Goal: Information Seeking & Learning: Learn about a topic

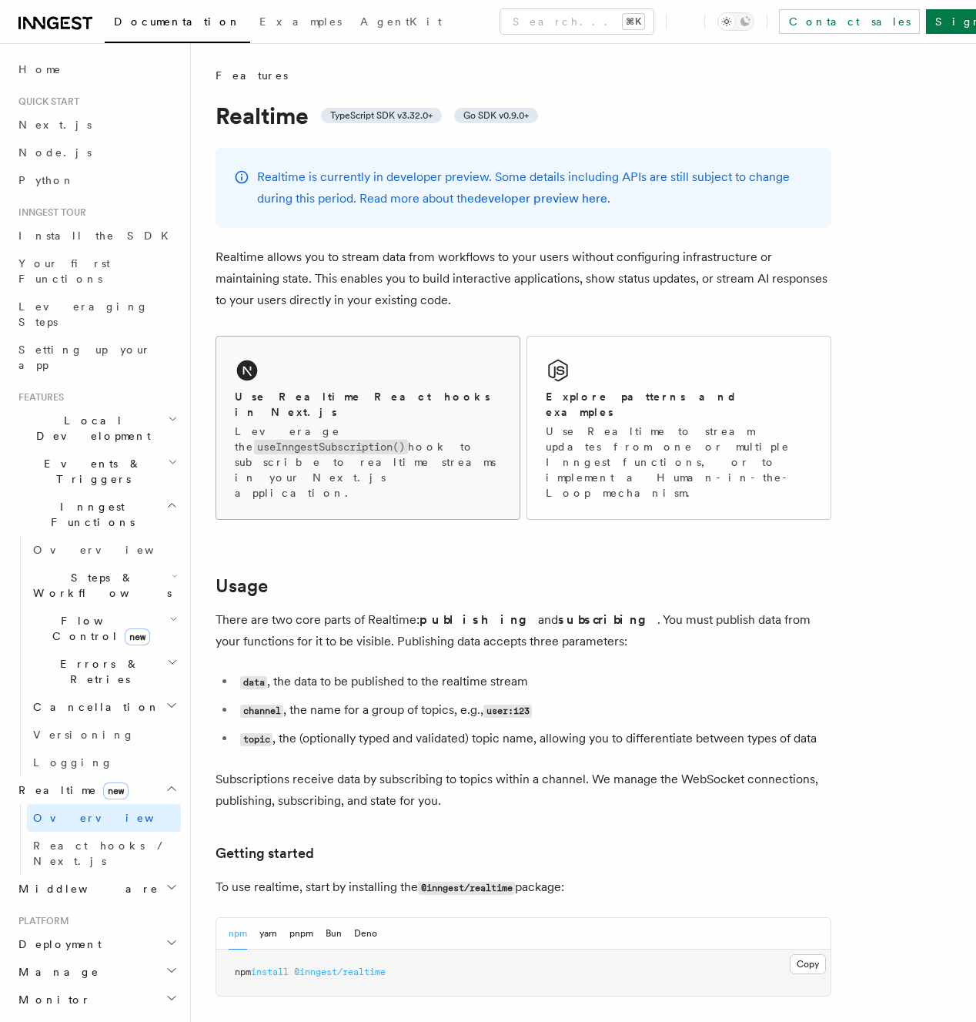
click at [479, 457] on div "Use Realtime React hooks in Next.js Leverage the useInngestSubscription() hook …" at bounding box center [367, 427] width 303 height 182
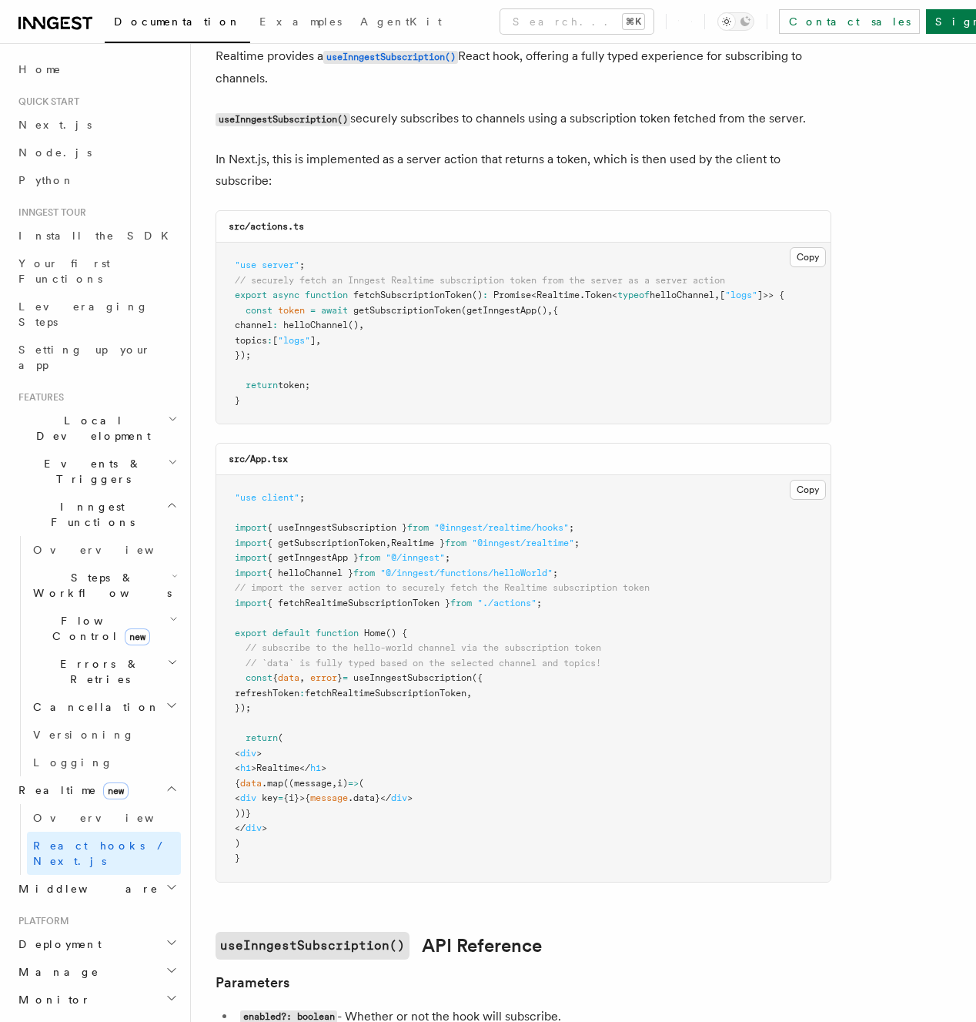
scroll to position [113, 0]
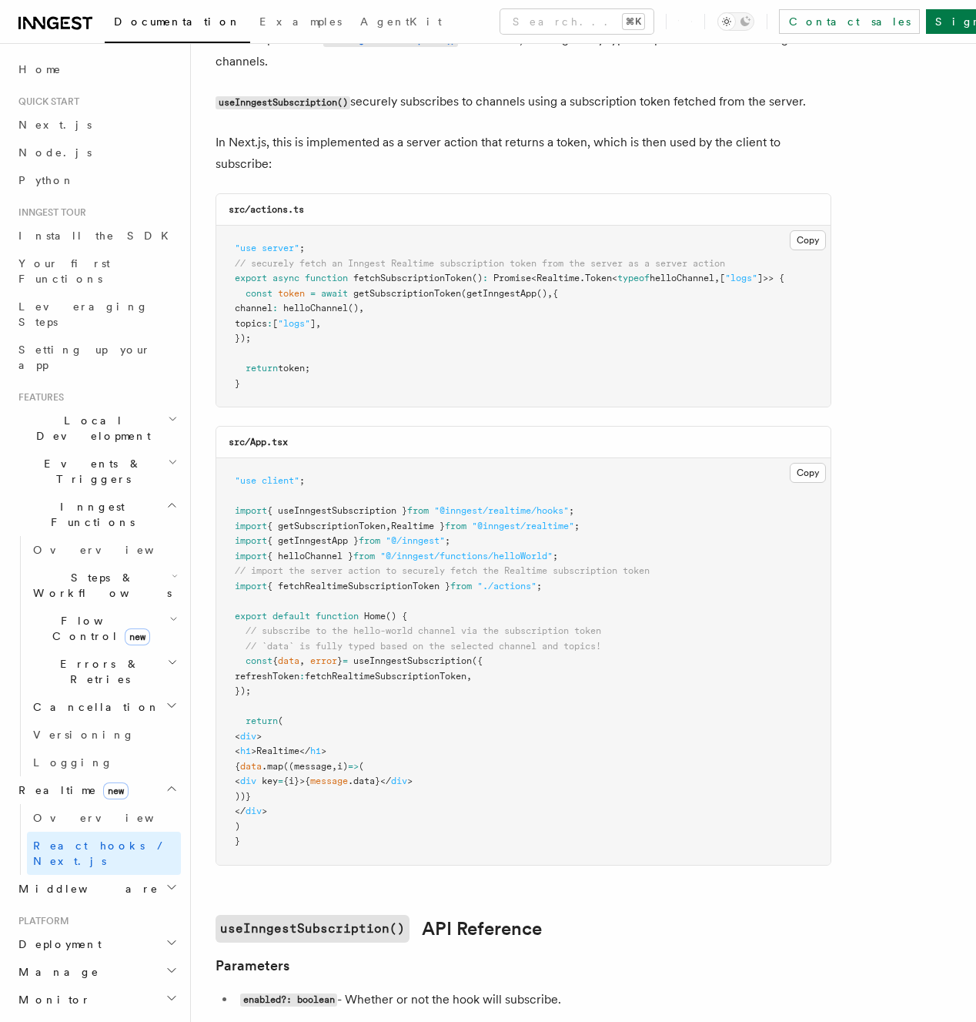
click at [334, 661] on span "error" at bounding box center [323, 660] width 27 height 11
click at [470, 745] on pre ""use client" ; import { useInngestSubscription } from "@inngest/realtime/hooks"…" at bounding box center [523, 661] width 614 height 406
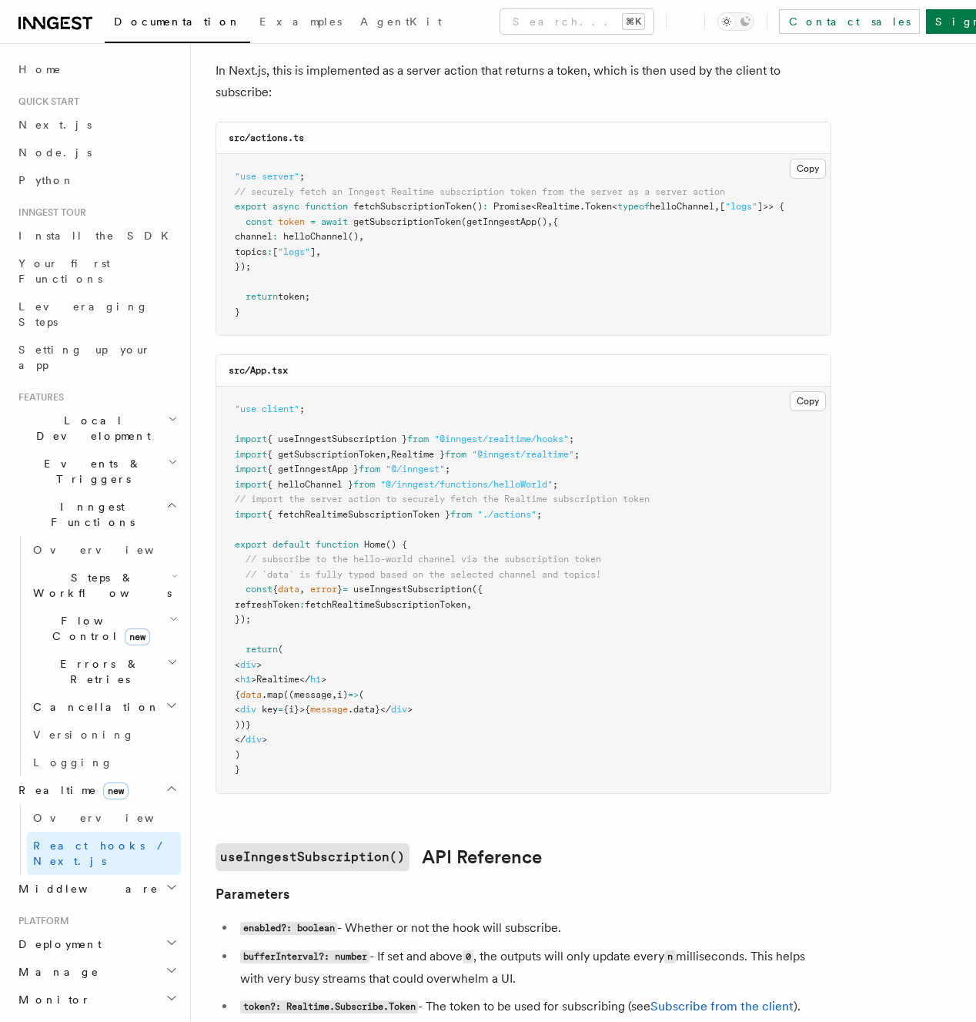
scroll to position [256, 0]
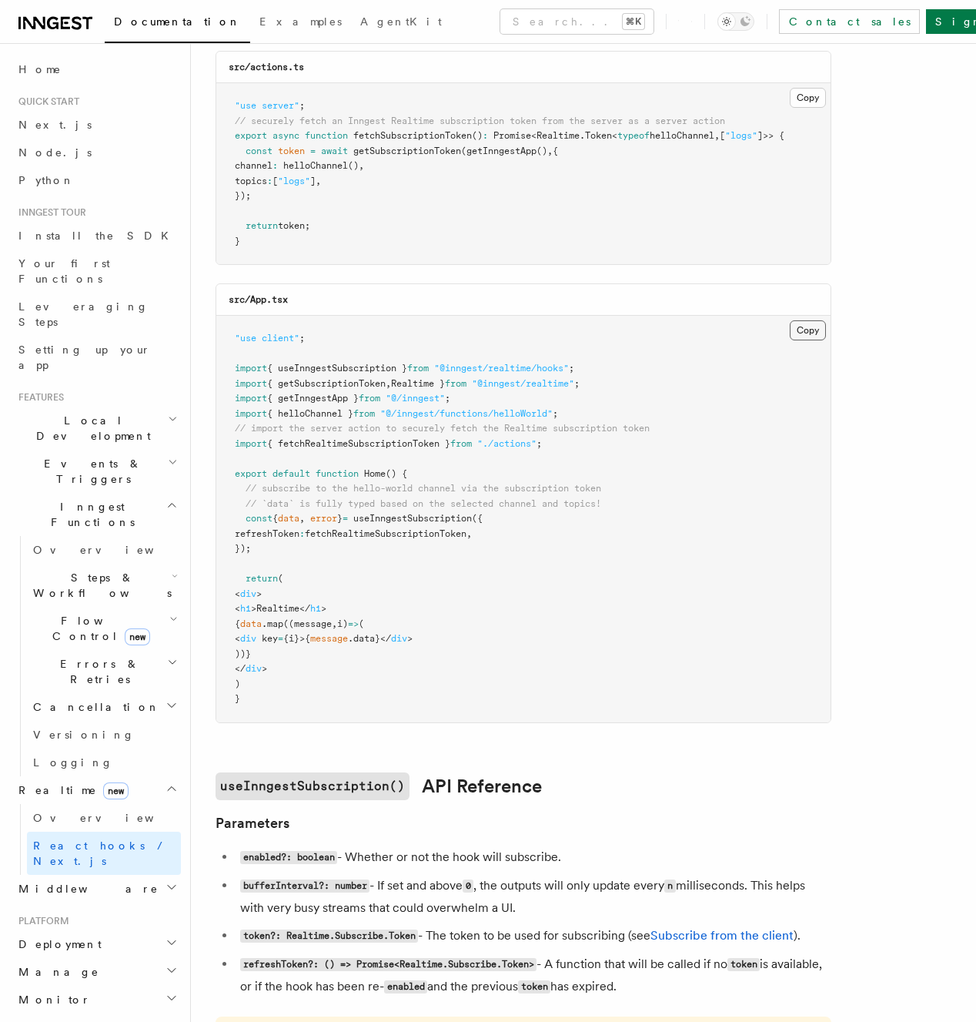
click at [808, 333] on button "Copy Copied" at bounding box center [808, 330] width 36 height 20
click at [642, 617] on pre ""use client" ; import { useInngestSubscription } from "@inngest/realtime/hooks"…" at bounding box center [523, 519] width 614 height 406
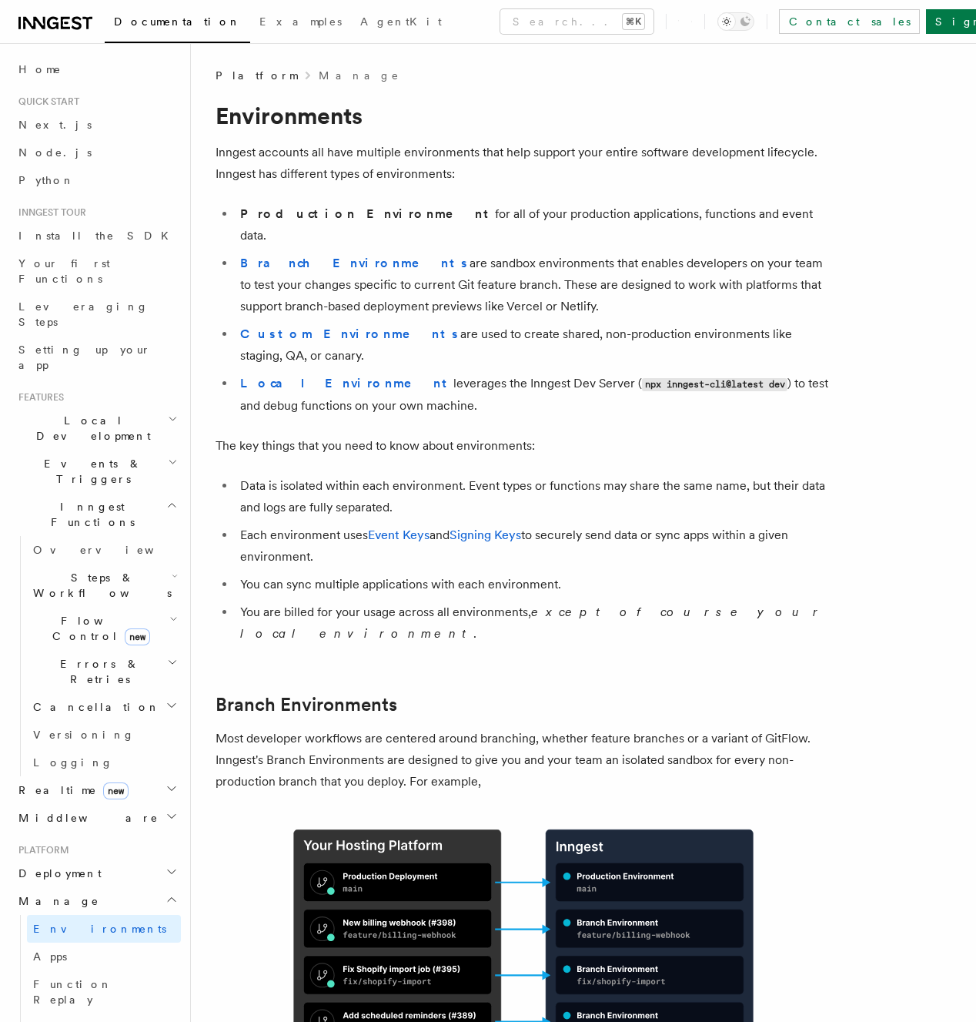
drag, startPoint x: 498, startPoint y: 302, endPoint x: 510, endPoint y: 386, distance: 84.8
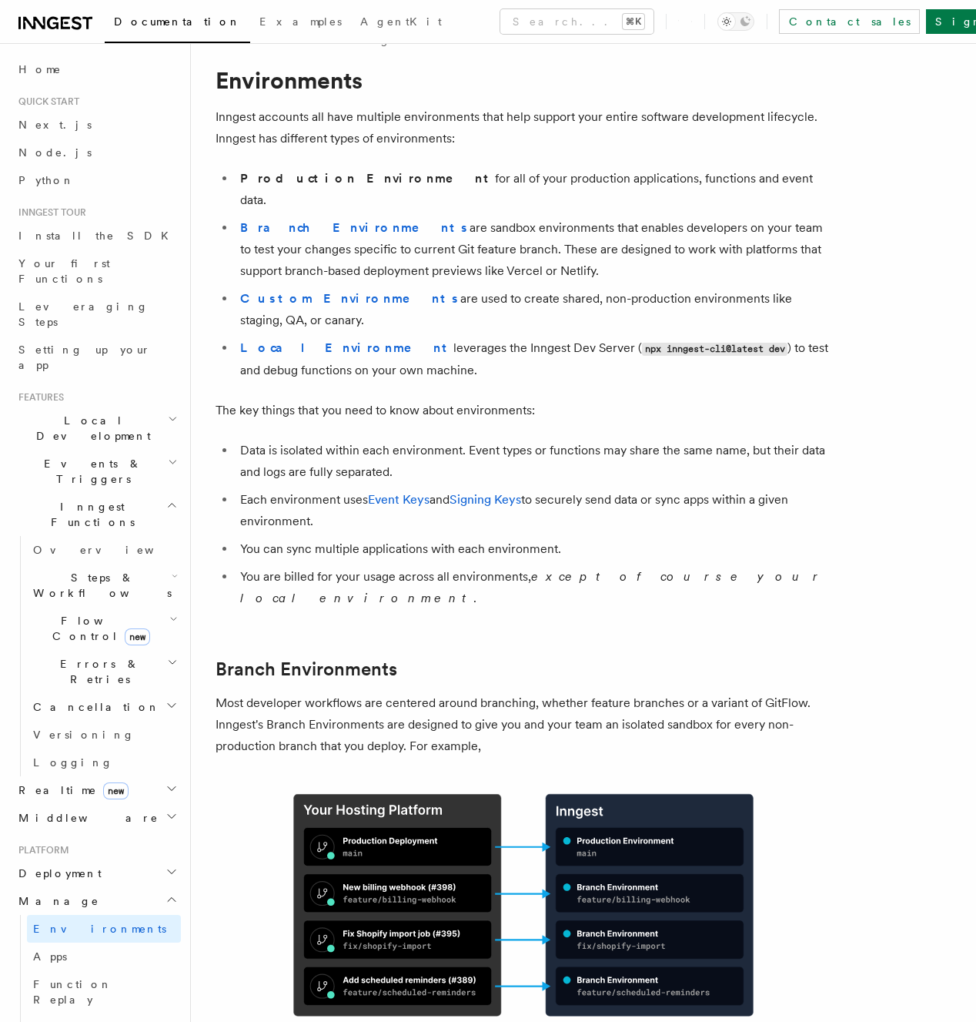
scroll to position [36, 0]
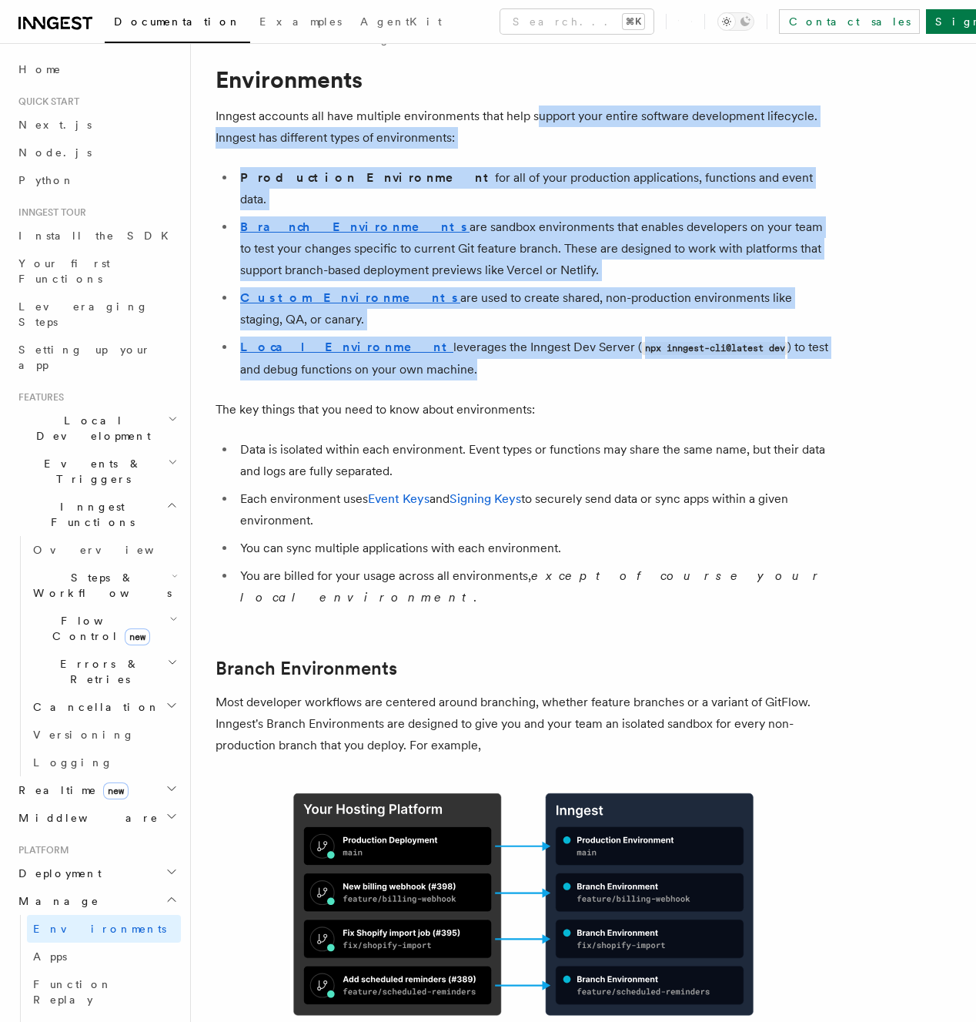
drag, startPoint x: 535, startPoint y: 116, endPoint x: 562, endPoint y: 328, distance: 213.4
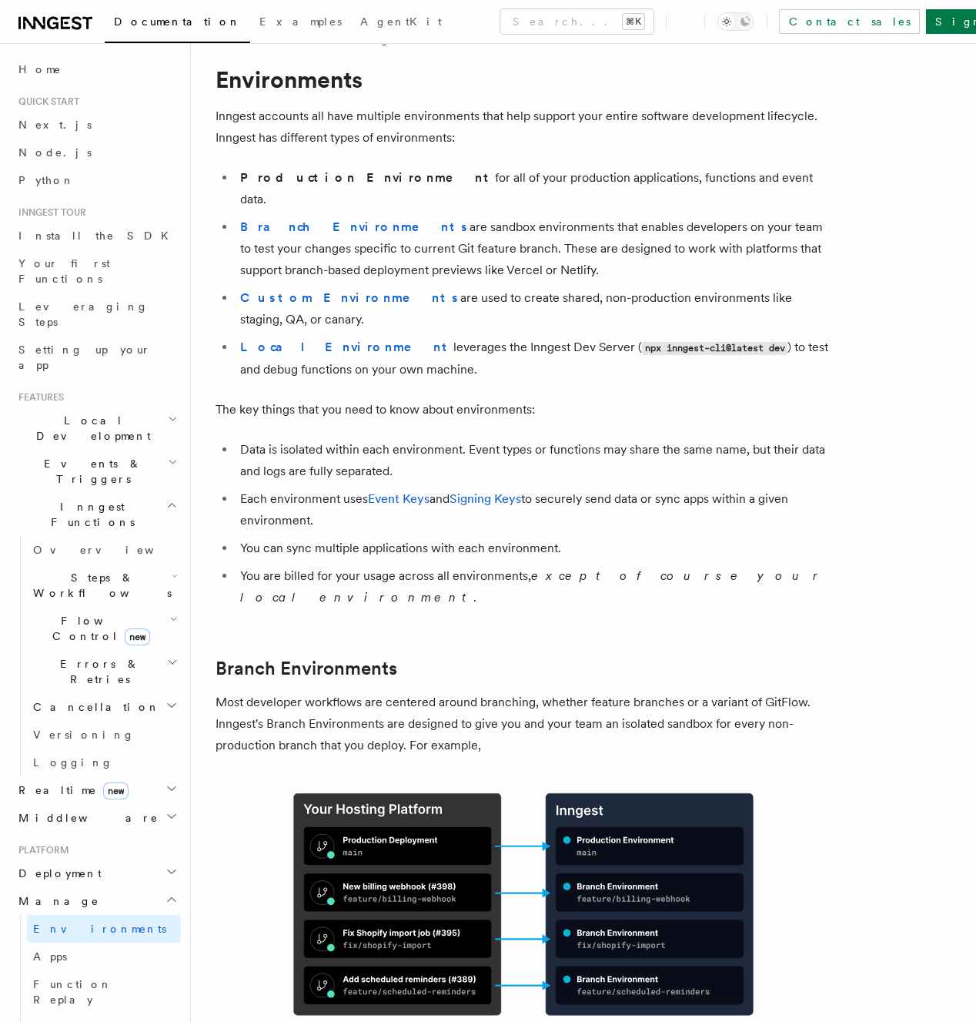
click at [562, 336] on li "Local Environment leverages the Inngest Dev Server ( npx inngest-cli@latest dev…" at bounding box center [534, 358] width 596 height 44
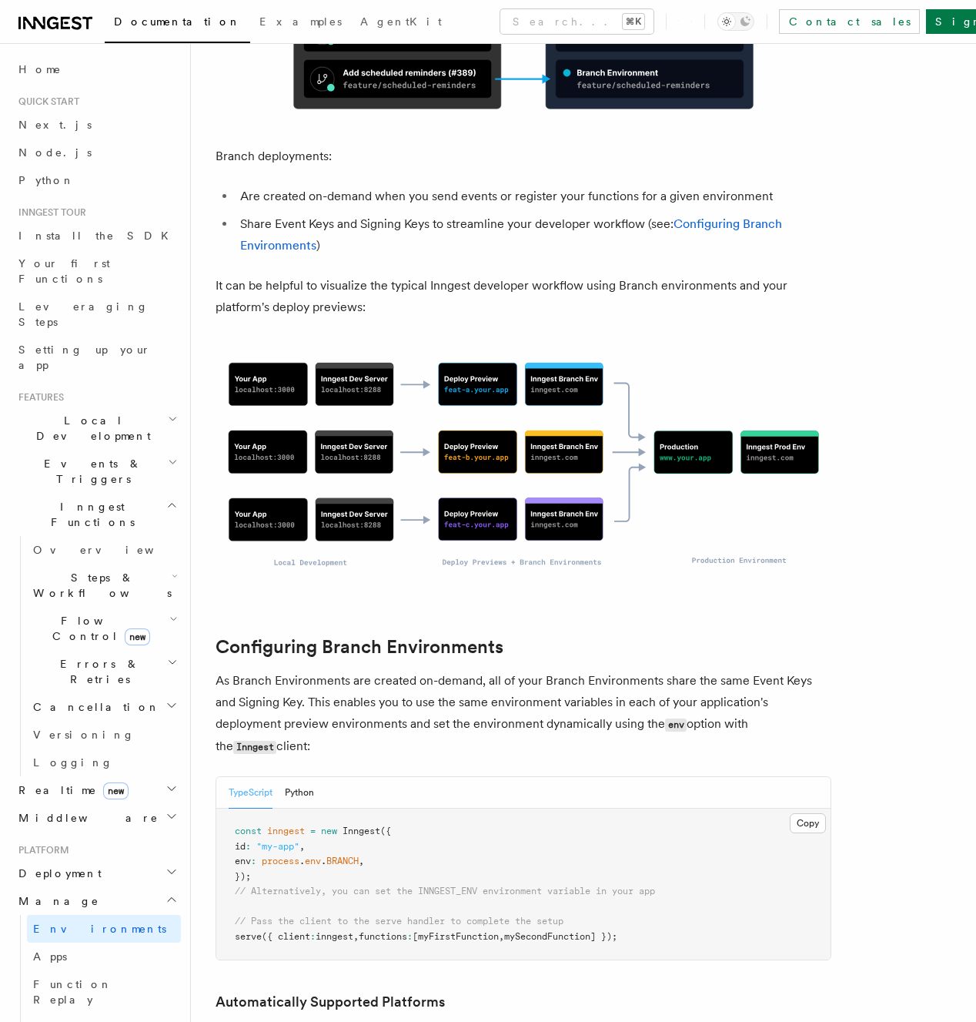
scroll to position [0, 0]
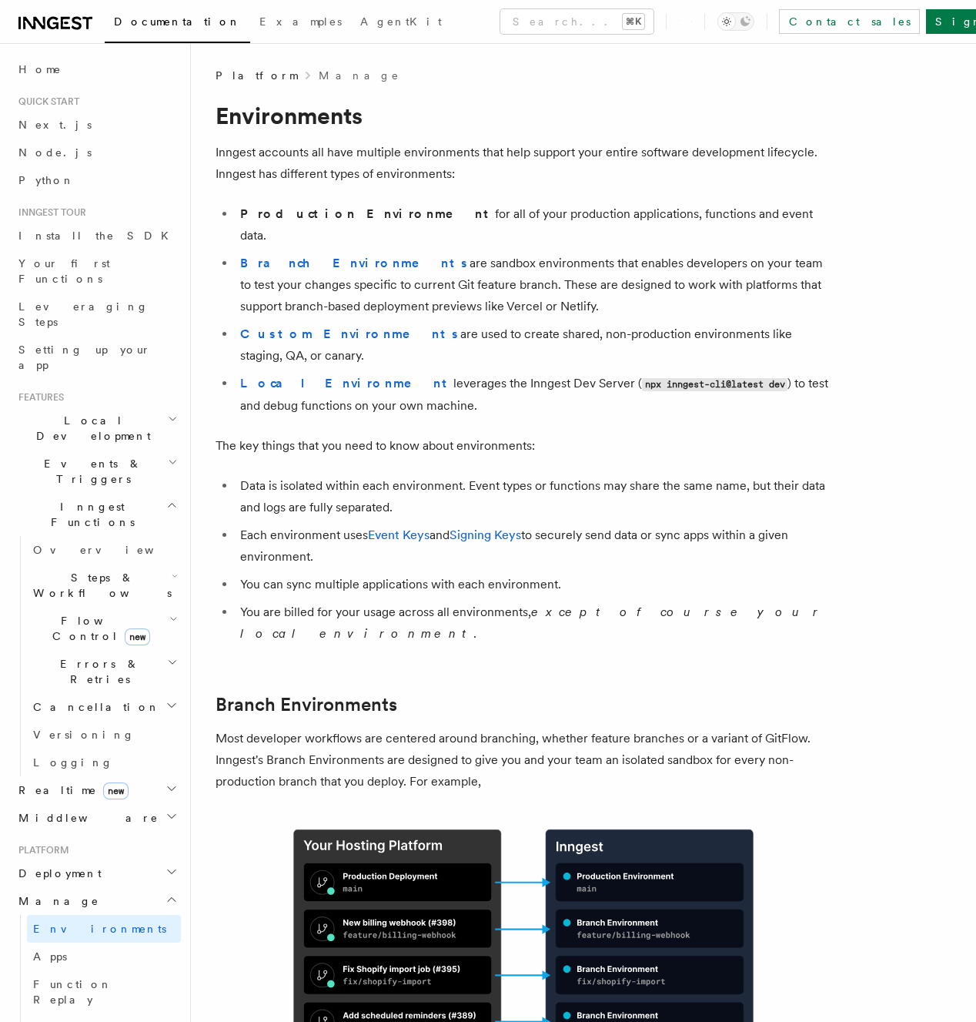
click at [557, 296] on ul "Production Environment for all of your production applications, functions and e…" at bounding box center [524, 309] width 616 height 213
drag, startPoint x: 518, startPoint y: 283, endPoint x: 511, endPoint y: 152, distance: 131.1
click at [511, 152] on p "Inngest accounts all have multiple environments that help support your entire s…" at bounding box center [524, 162] width 616 height 43
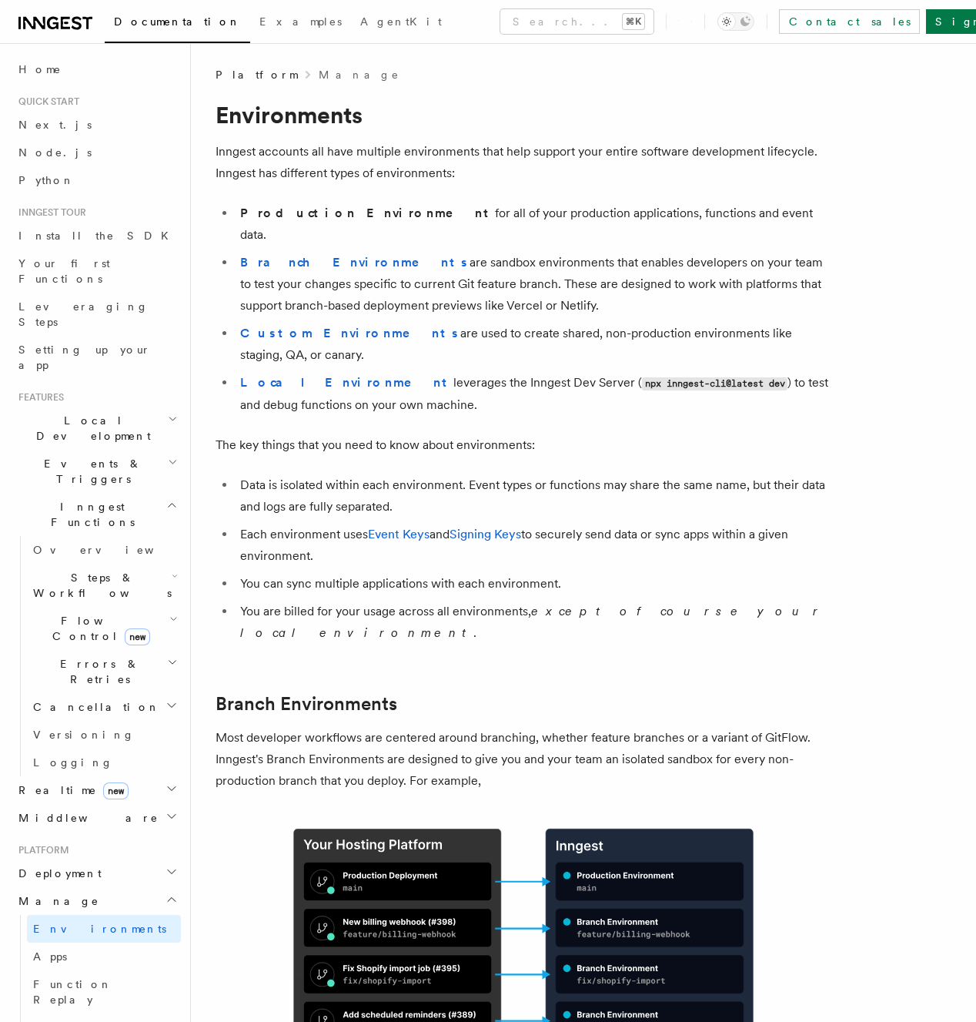
scroll to position [0, 0]
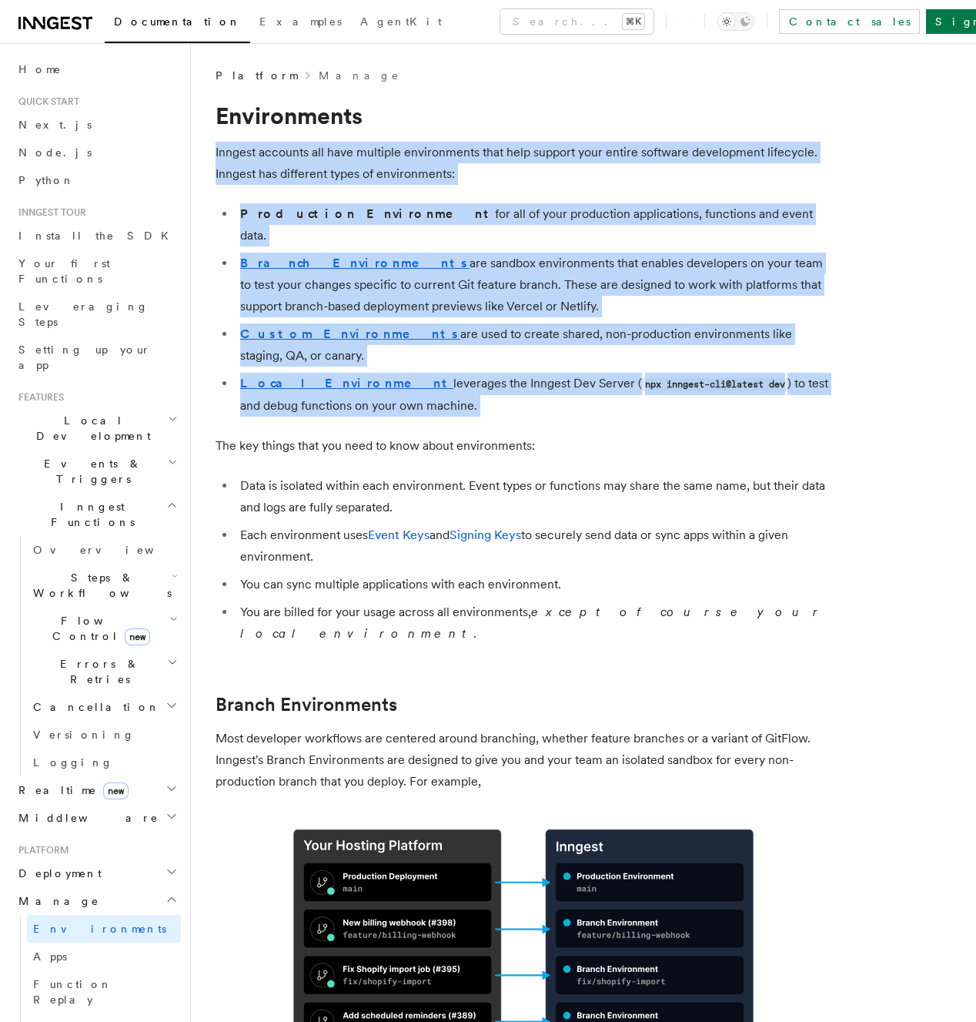
drag, startPoint x: 520, startPoint y: 149, endPoint x: 547, endPoint y: 376, distance: 228.7
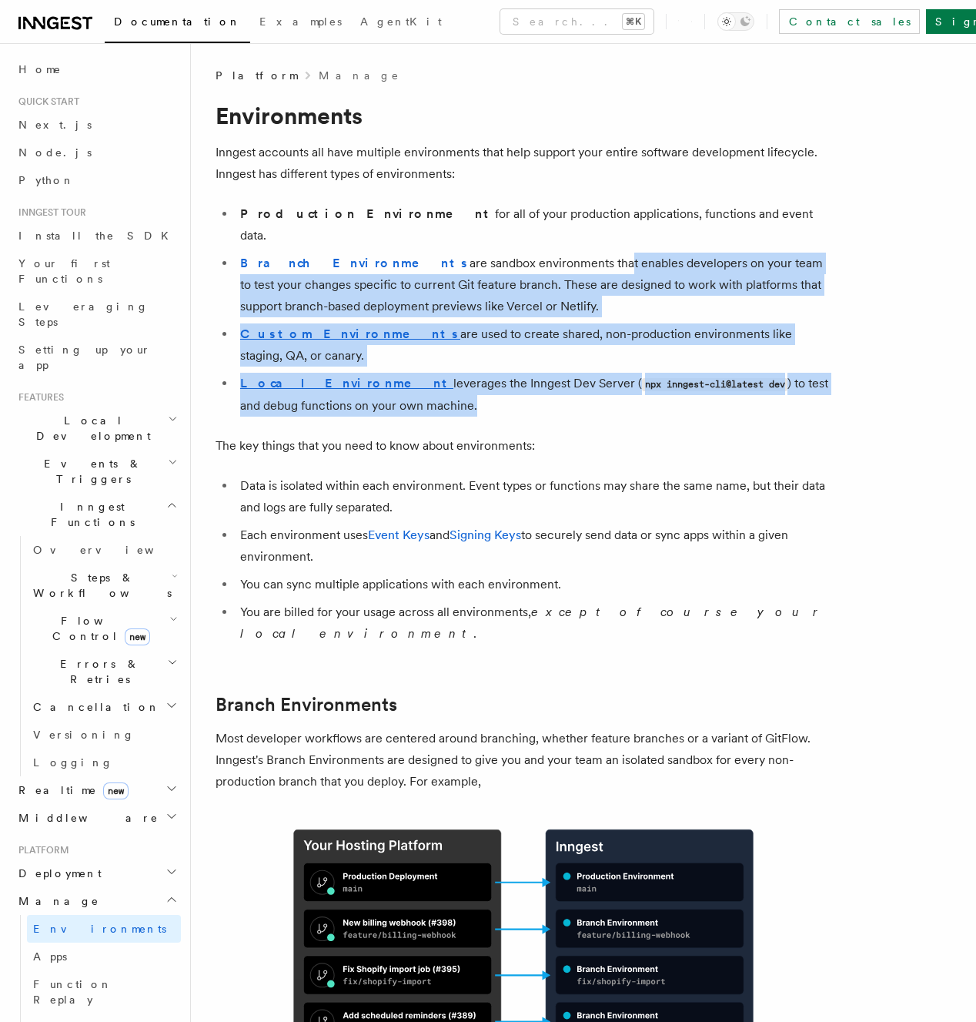
drag, startPoint x: 527, startPoint y: 366, endPoint x: 519, endPoint y: 240, distance: 125.8
click at [519, 240] on ul "Production Environment for all of your production applications, functions and e…" at bounding box center [524, 309] width 616 height 213
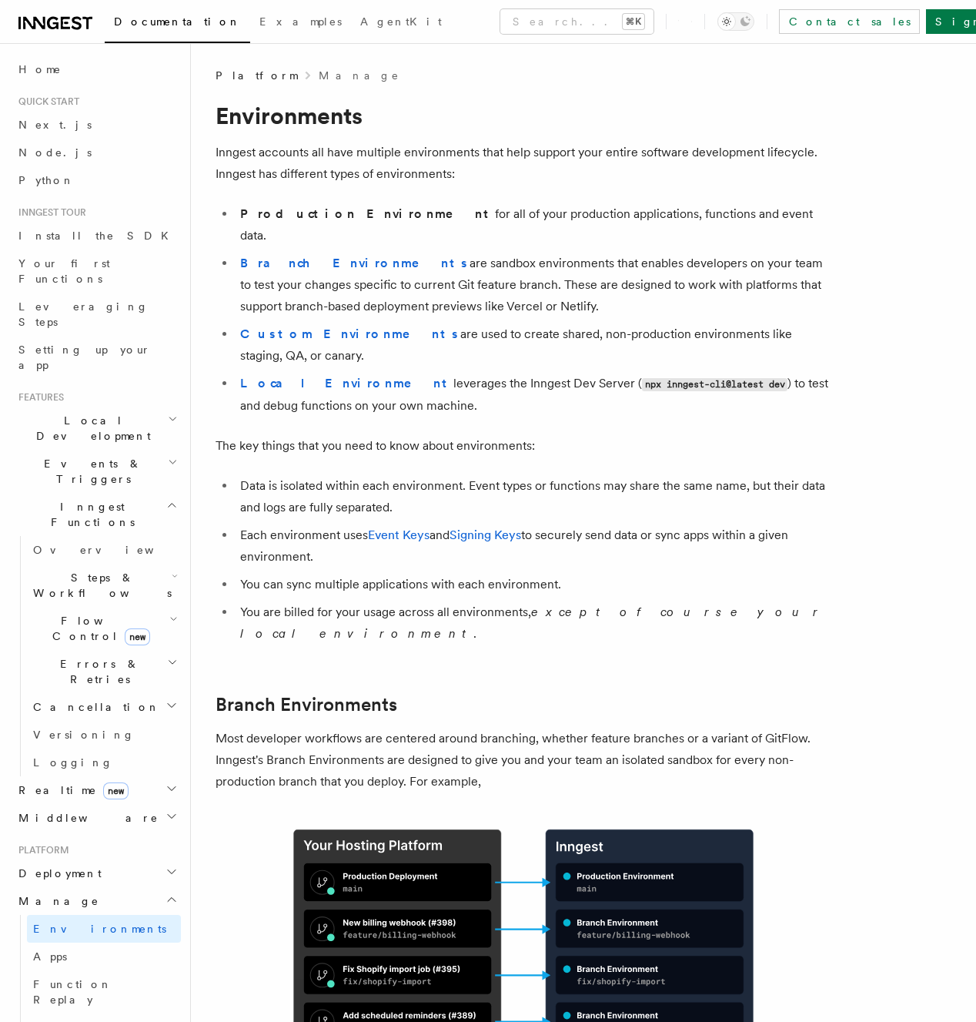
click at [519, 253] on li "Branch Environments are sandbox environments that enables developers on your te…" at bounding box center [534, 285] width 596 height 65
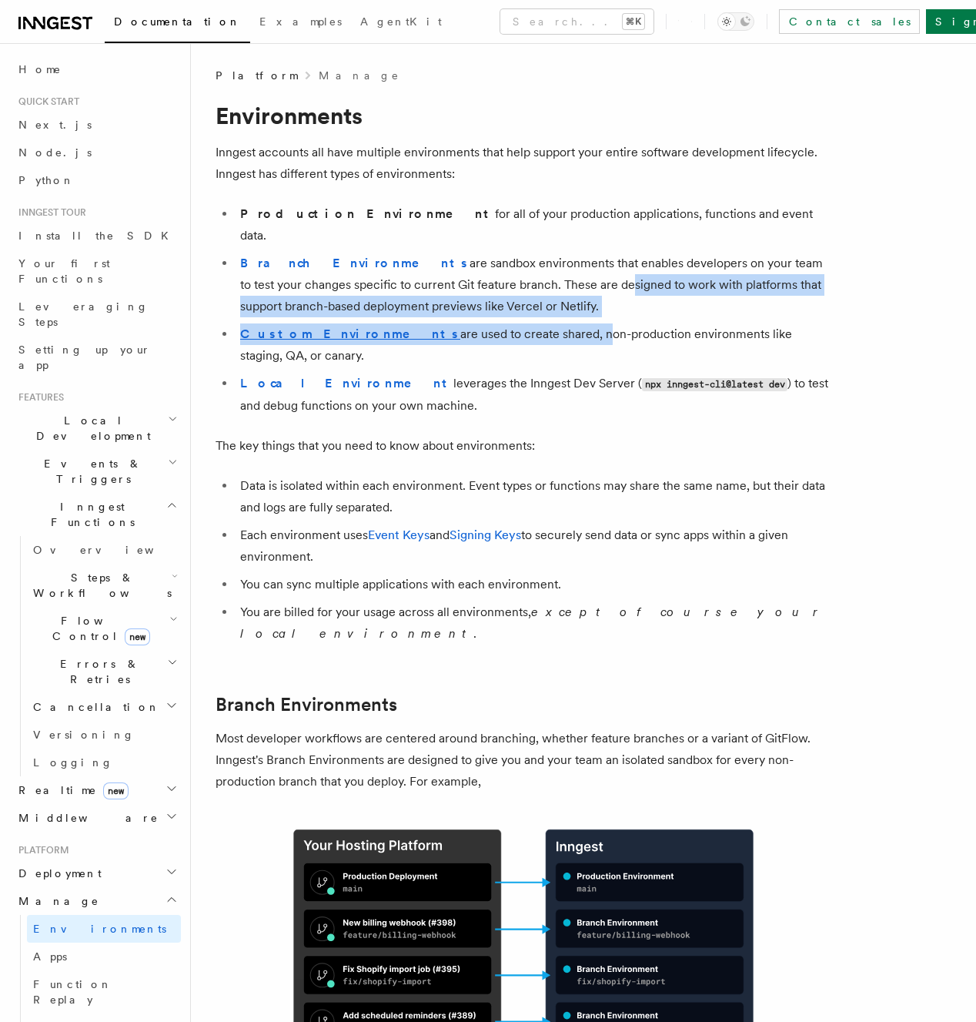
drag, startPoint x: 507, startPoint y: 275, endPoint x: 511, endPoint y: 311, distance: 36.4
click at [511, 310] on ul "Production Environment for all of your production applications, functions and e…" at bounding box center [524, 309] width 616 height 213
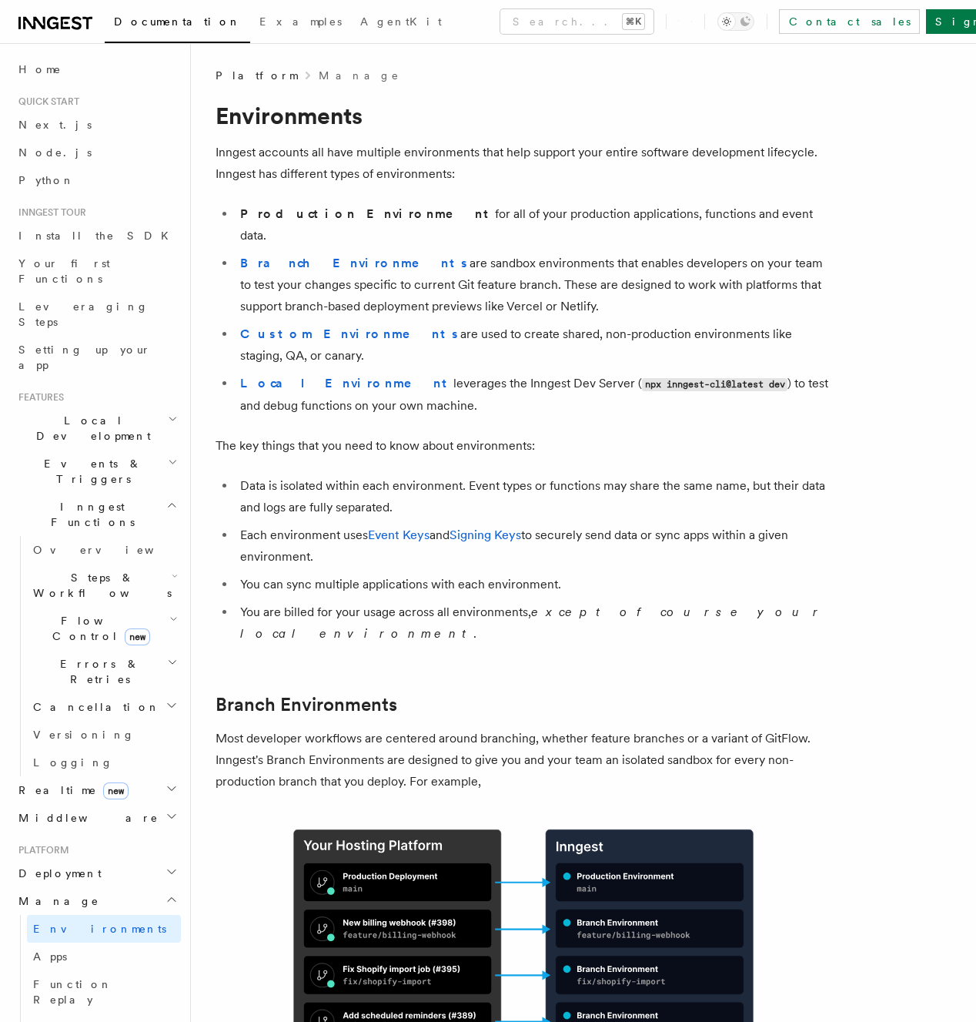
click at [523, 294] on li "Branch Environments are sandbox environments that enables developers on your te…" at bounding box center [534, 285] width 596 height 65
click at [328, 256] on strong "Branch Environments" at bounding box center [354, 263] width 229 height 15
click at [323, 326] on strong "Custom Environments" at bounding box center [350, 333] width 220 height 15
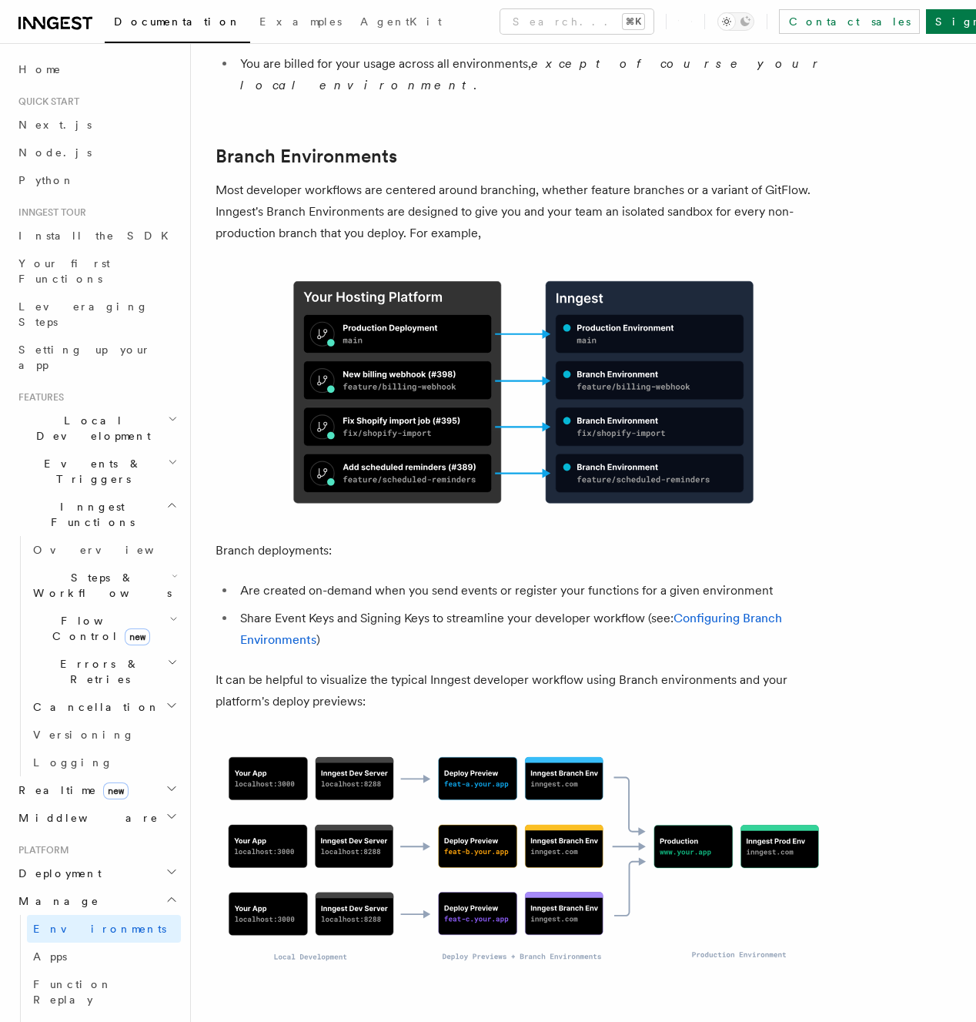
scroll to position [555, 0]
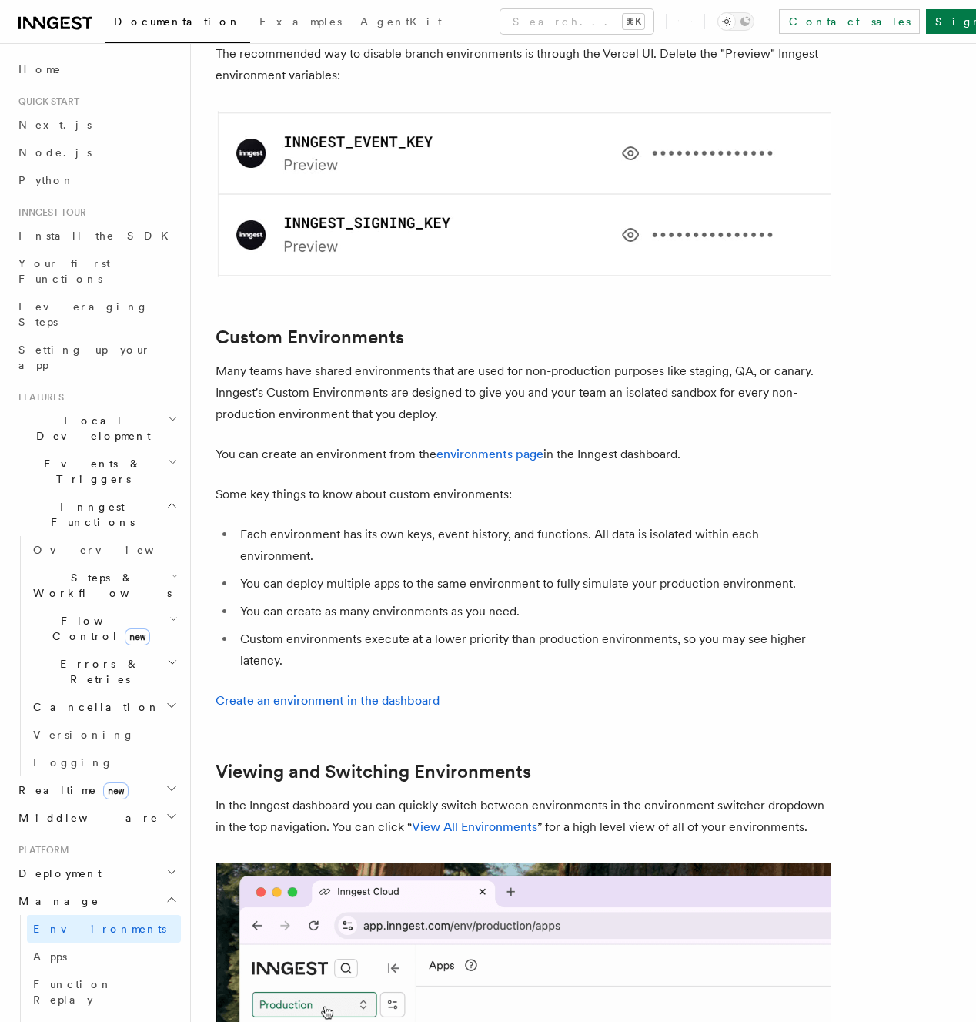
scroll to position [3089, 0]
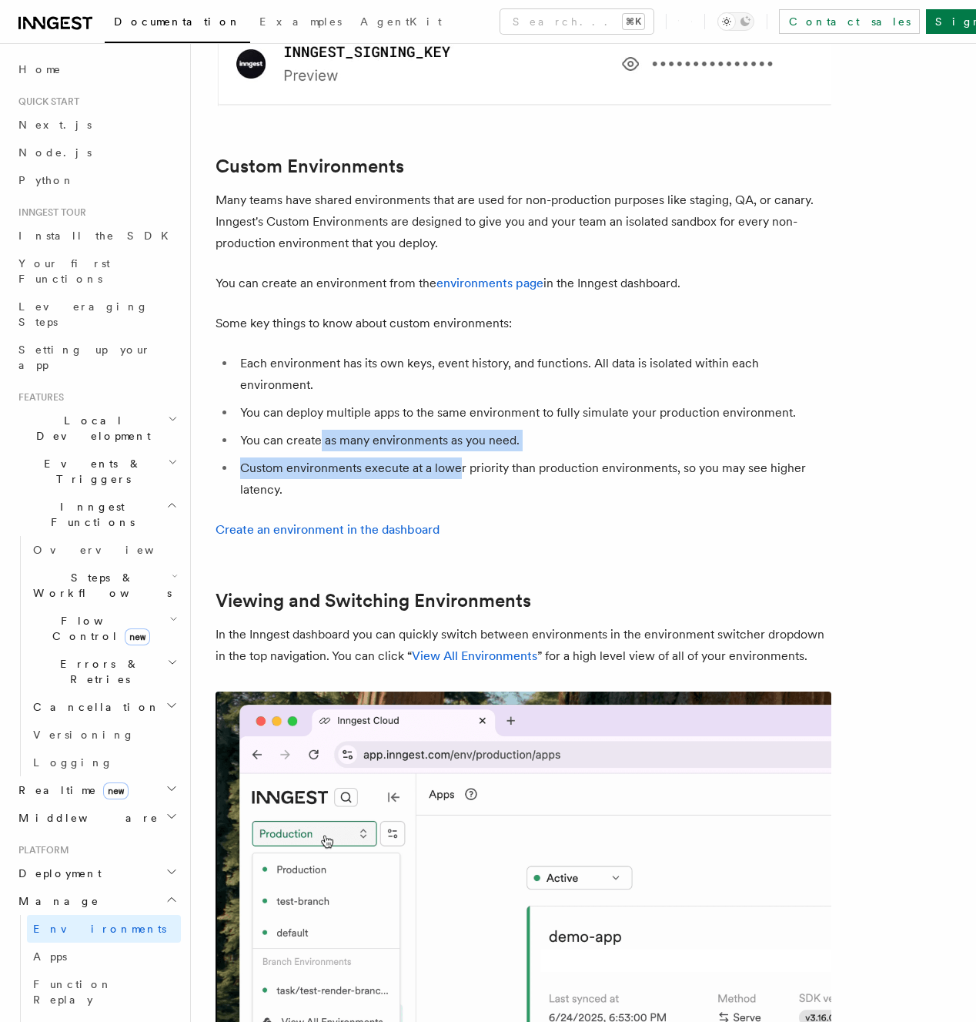
drag, startPoint x: 330, startPoint y: 339, endPoint x: 458, endPoint y: 370, distance: 131.5
click at [456, 370] on ul "Each environment has its own keys, event history, and functions. All data is is…" at bounding box center [524, 427] width 616 height 148
click at [564, 457] on li "Custom environments execute at a lower priority than production environments, s…" at bounding box center [534, 478] width 596 height 43
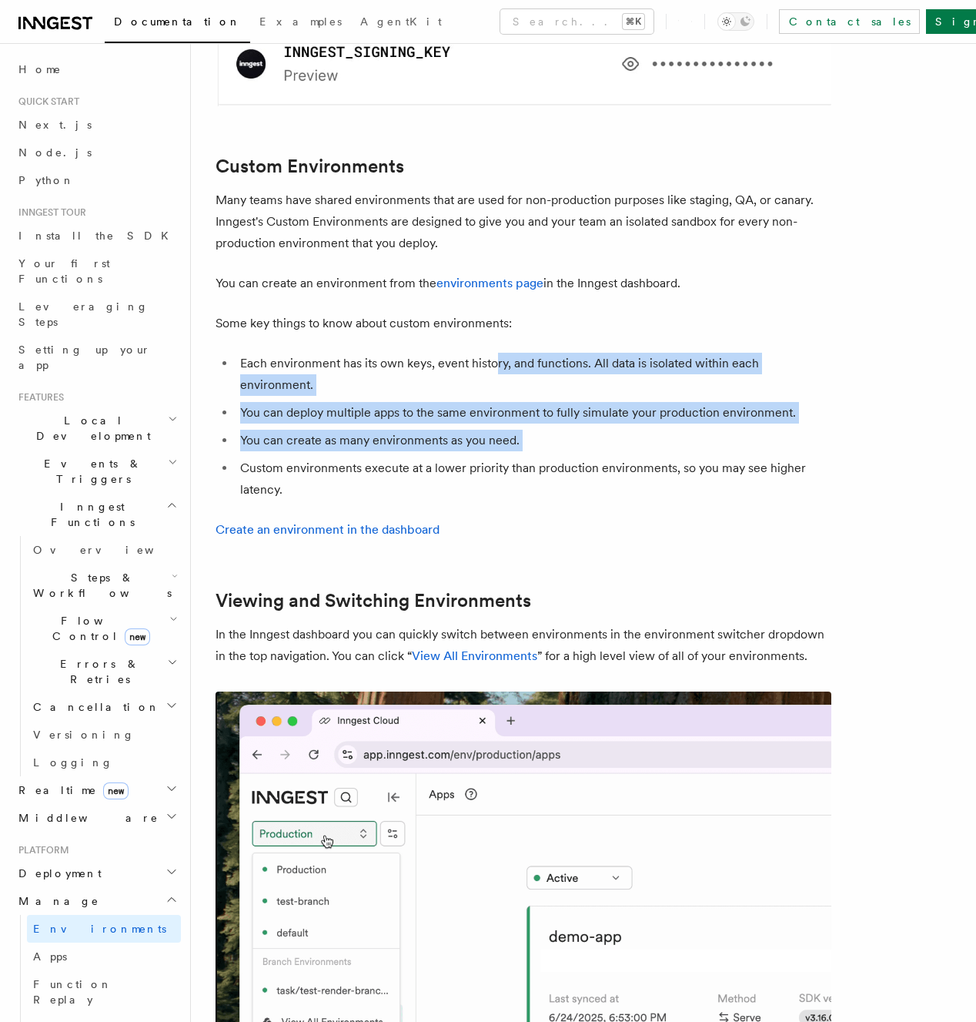
drag, startPoint x: 529, startPoint y: 306, endPoint x: 560, endPoint y: 348, distance: 52.8
click at [560, 353] on ul "Each environment has its own keys, event history, and functions. All data is is…" at bounding box center [524, 427] width 616 height 148
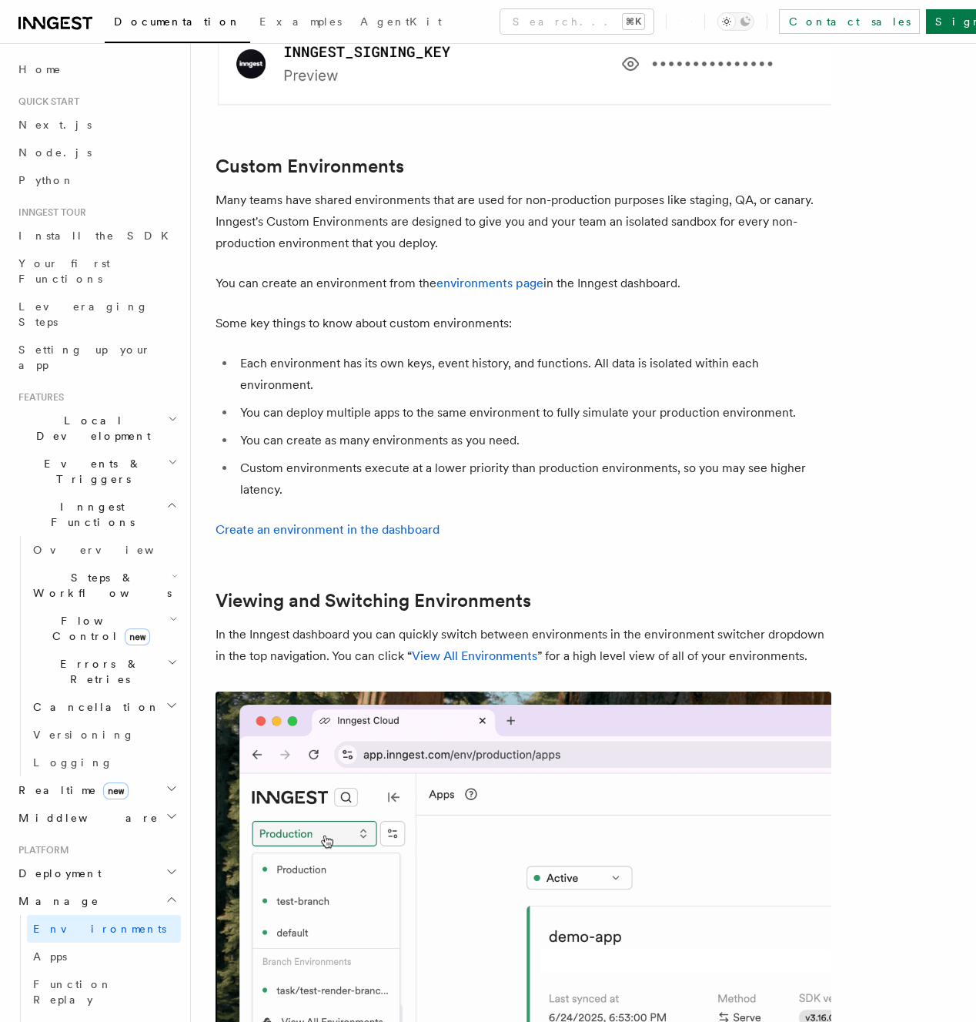
click at [560, 353] on ul "Each environment has its own keys, event history, and functions. All data is is…" at bounding box center [524, 427] width 616 height 148
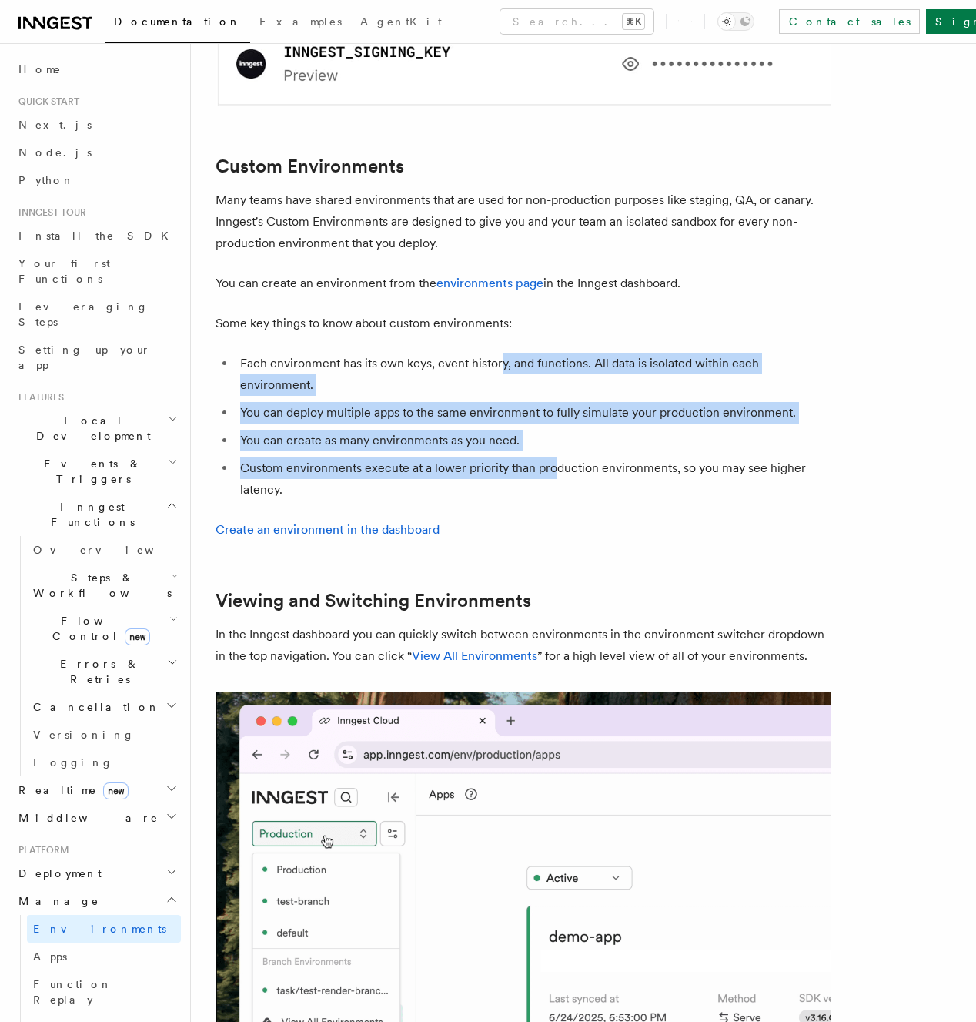
drag, startPoint x: 551, startPoint y: 354, endPoint x: 501, endPoint y: 275, distance: 93.8
click at [502, 353] on ul "Each environment has its own keys, event history, and functions. All data is is…" at bounding box center [524, 427] width 616 height 148
click at [501, 353] on li "Each environment has its own keys, event history, and functions. All data is is…" at bounding box center [534, 374] width 596 height 43
drag, startPoint x: 496, startPoint y: 279, endPoint x: 570, endPoint y: 370, distance: 117.7
click at [570, 370] on ul "Each environment has its own keys, event history, and functions. All data is is…" at bounding box center [524, 427] width 616 height 148
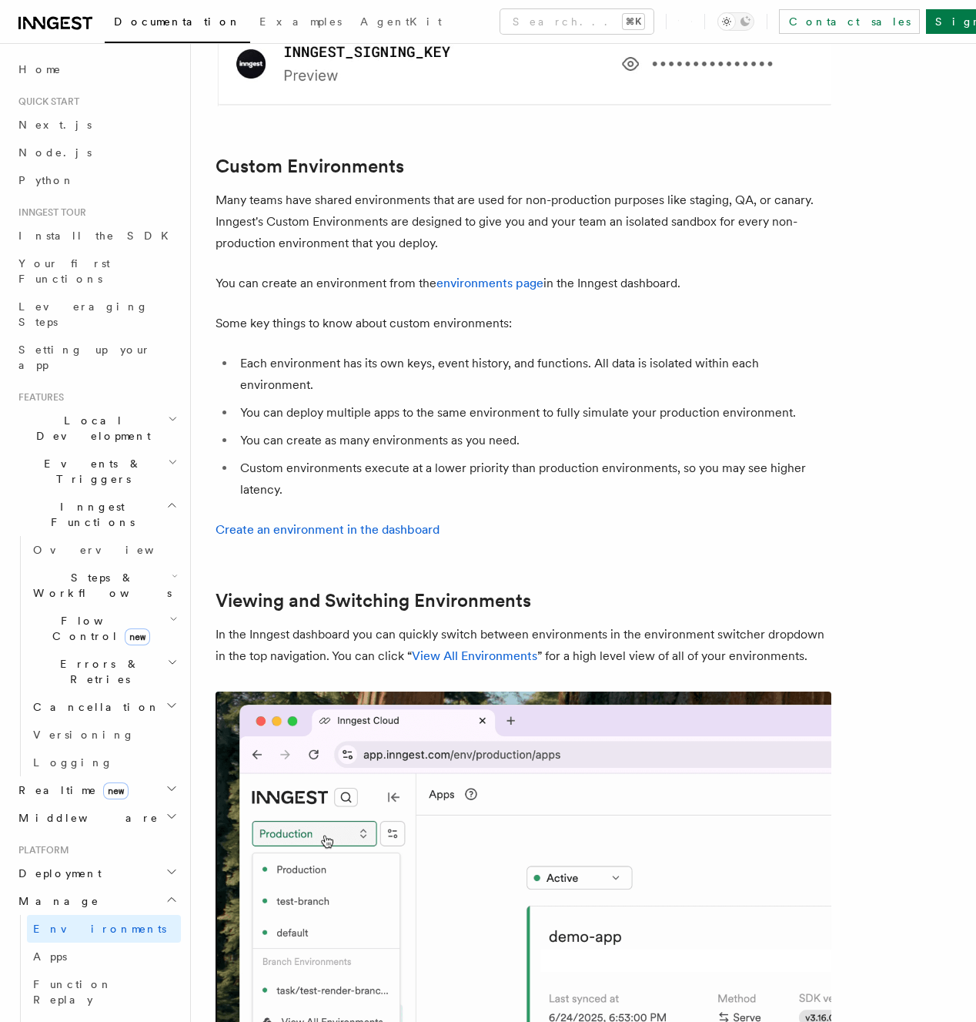
click at [570, 457] on li "Custom environments execute at a lower priority than production environments, s…" at bounding box center [534, 478] width 596 height 43
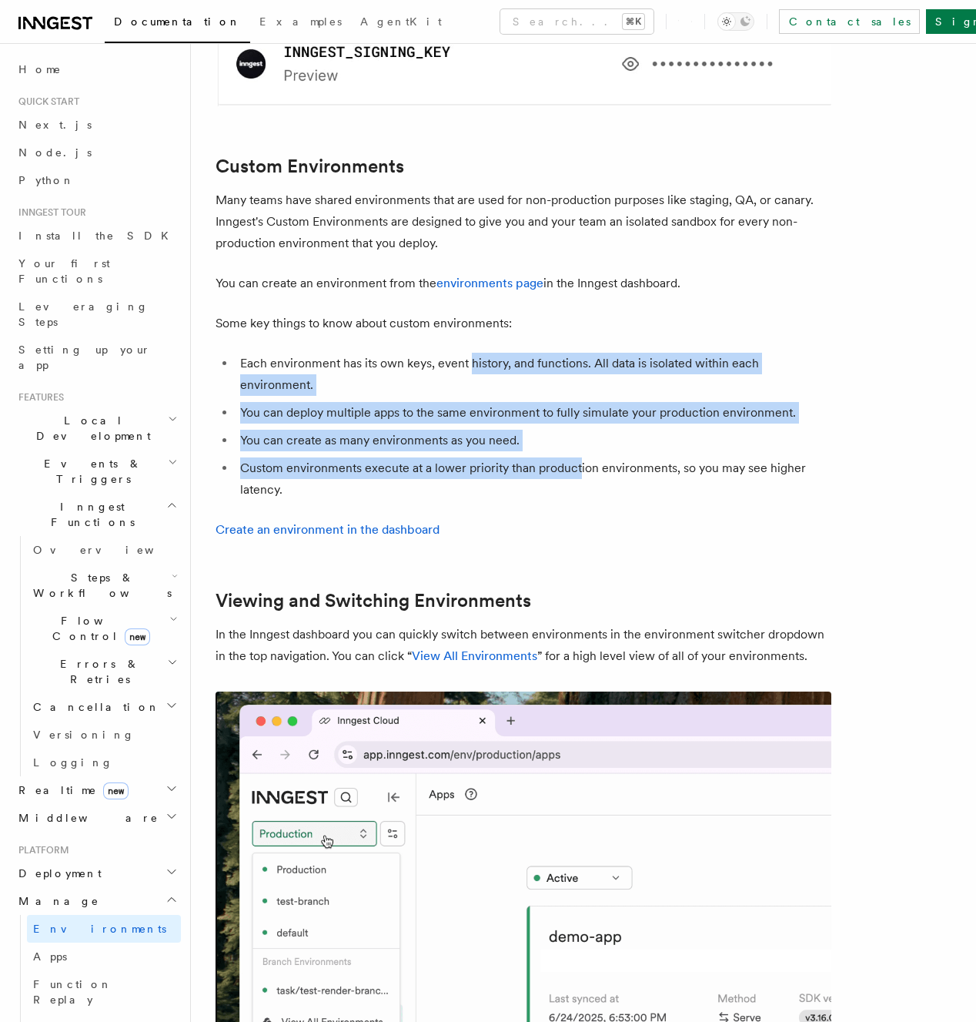
drag, startPoint x: 574, startPoint y: 360, endPoint x: 470, endPoint y: 279, distance: 131.8
click at [470, 353] on ul "Each environment has its own keys, event history, and functions. All data is is…" at bounding box center [524, 427] width 616 height 148
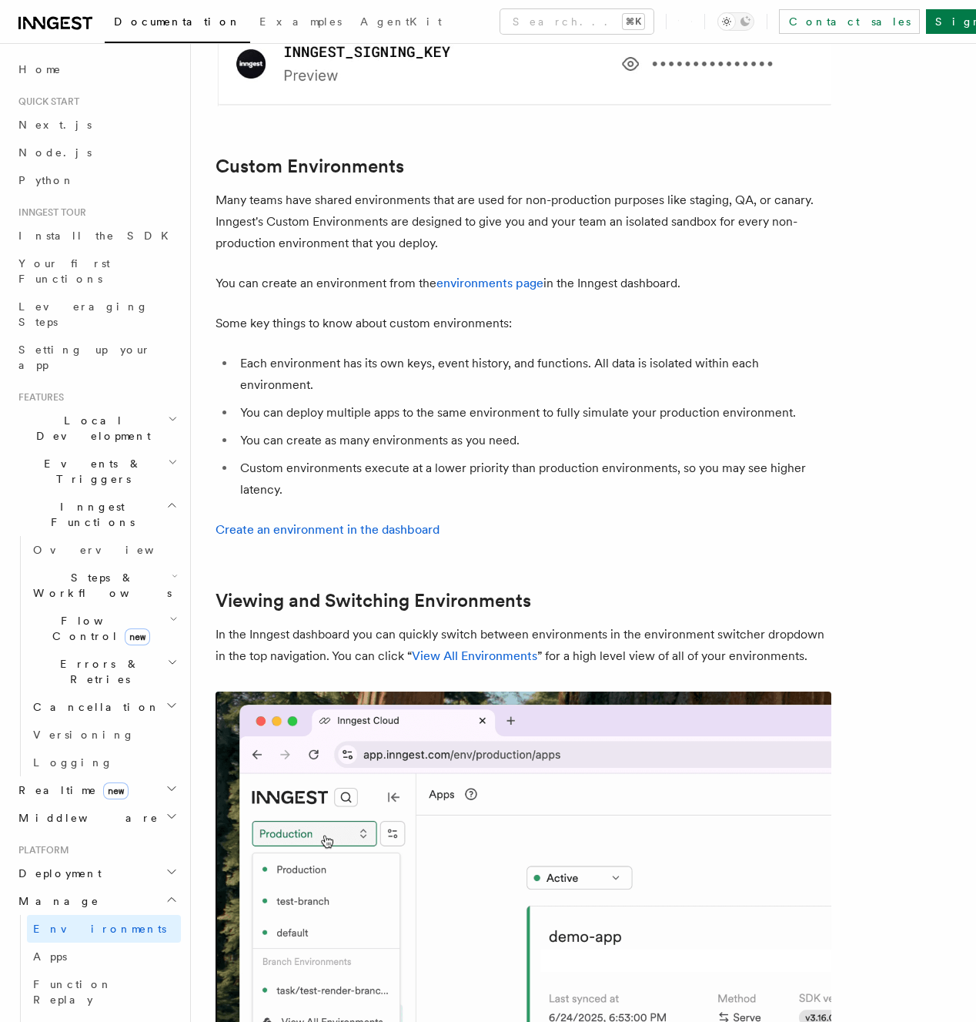
click at [470, 353] on li "Each environment has its own keys, event history, and functions. All data is is…" at bounding box center [534, 374] width 596 height 43
